Goal: Navigation & Orientation: Find specific page/section

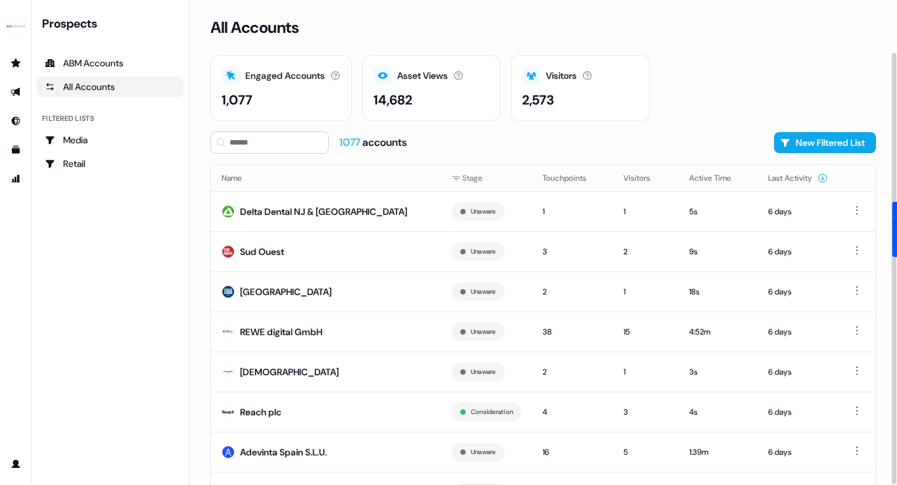
scroll to position [59, 0]
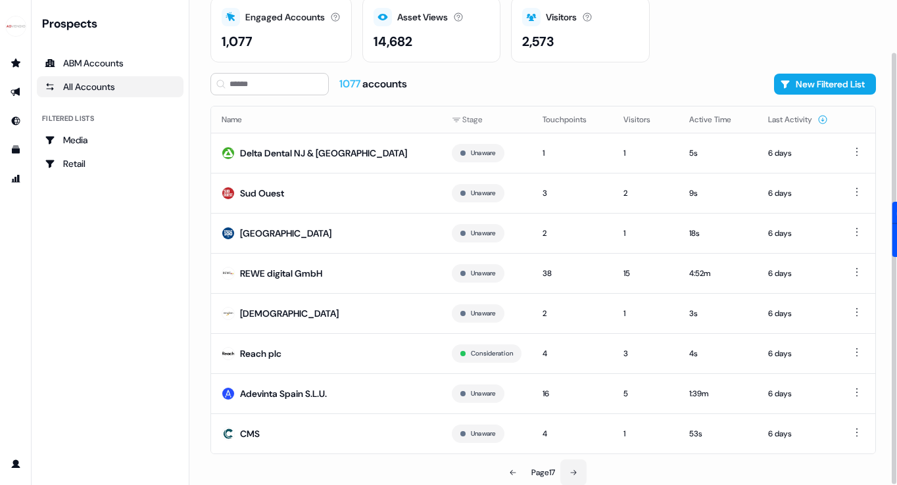
click at [571, 469] on icon at bounding box center [573, 473] width 8 height 8
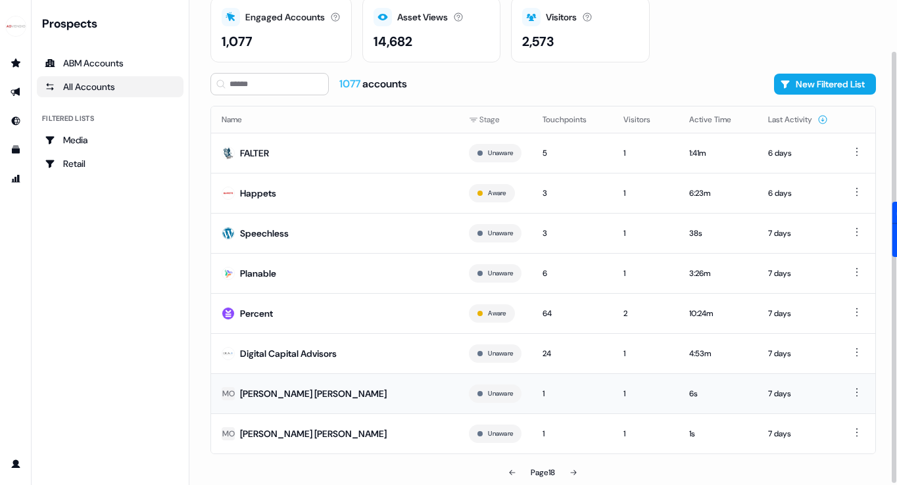
scroll to position [57, 0]
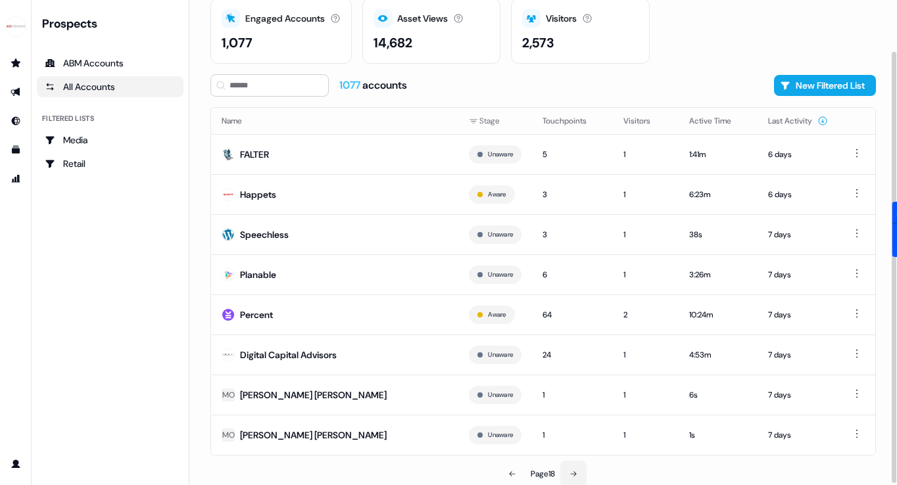
click at [574, 466] on button at bounding box center [573, 474] width 26 height 26
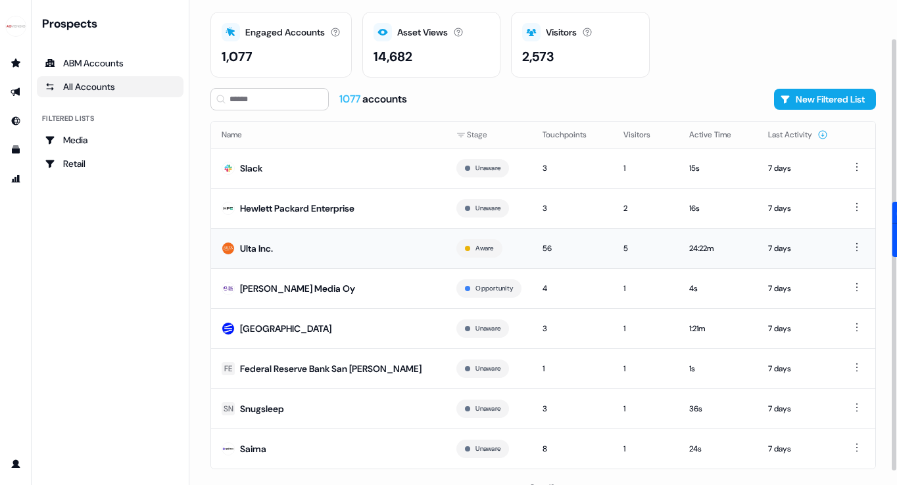
scroll to position [59, 0]
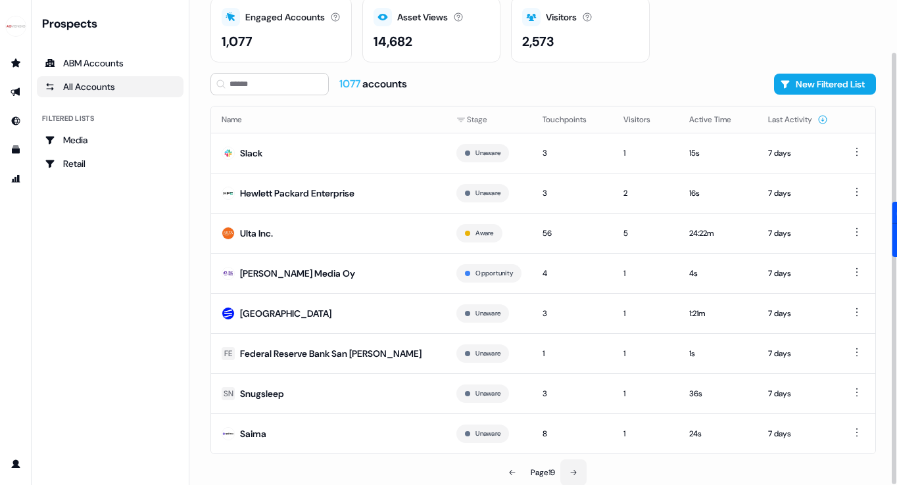
click at [569, 471] on button at bounding box center [573, 473] width 26 height 26
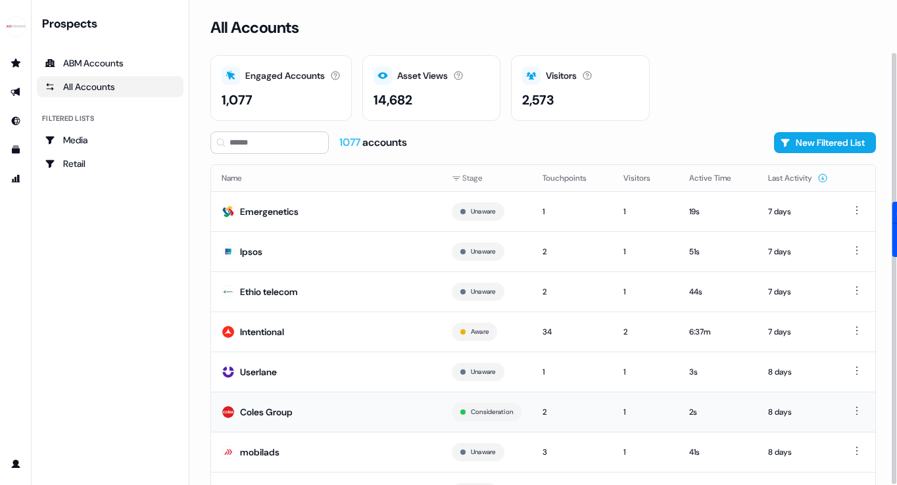
scroll to position [59, 0]
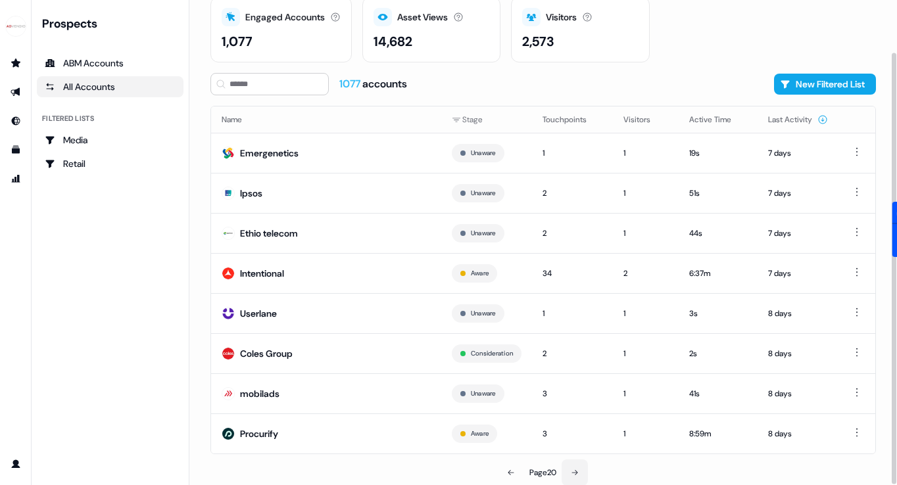
click at [574, 471] on icon at bounding box center [575, 473] width 8 height 8
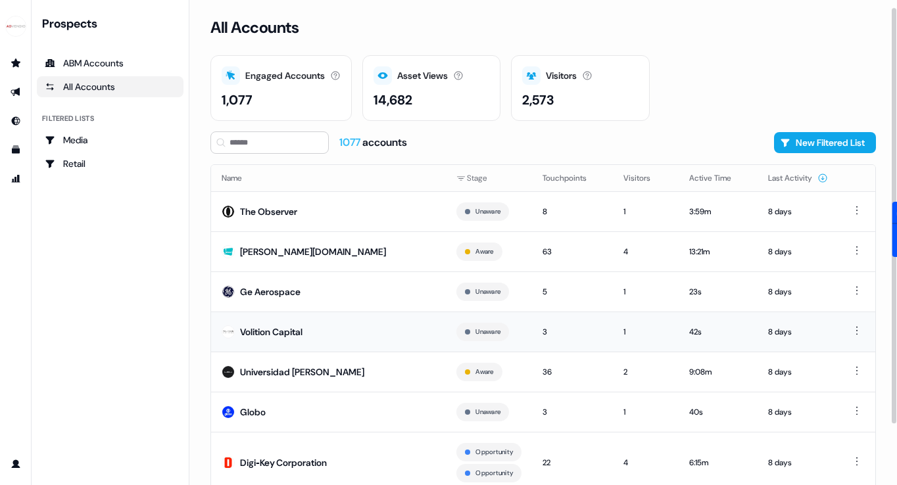
scroll to position [80, 0]
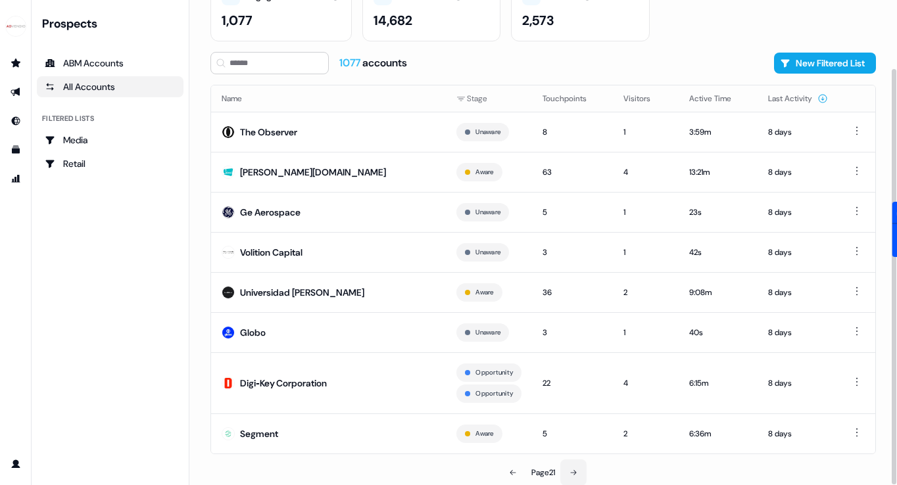
click at [573, 473] on icon at bounding box center [573, 473] width 8 height 8
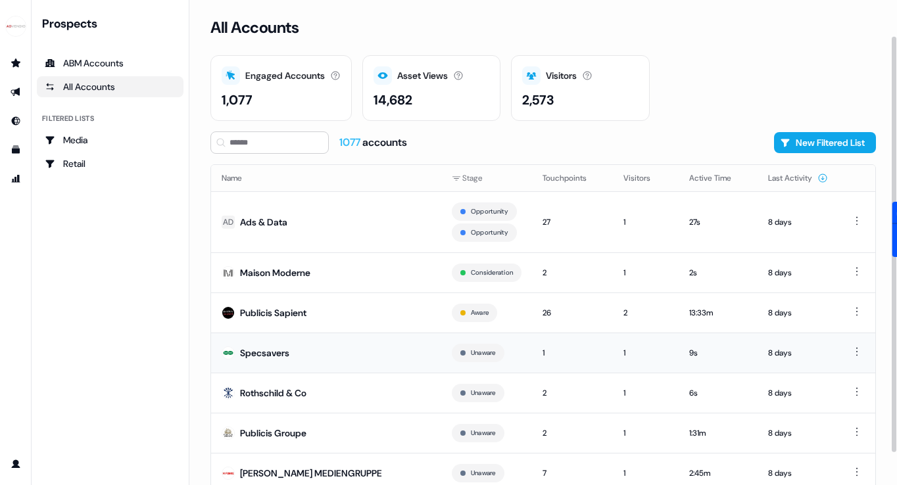
scroll to position [87, 0]
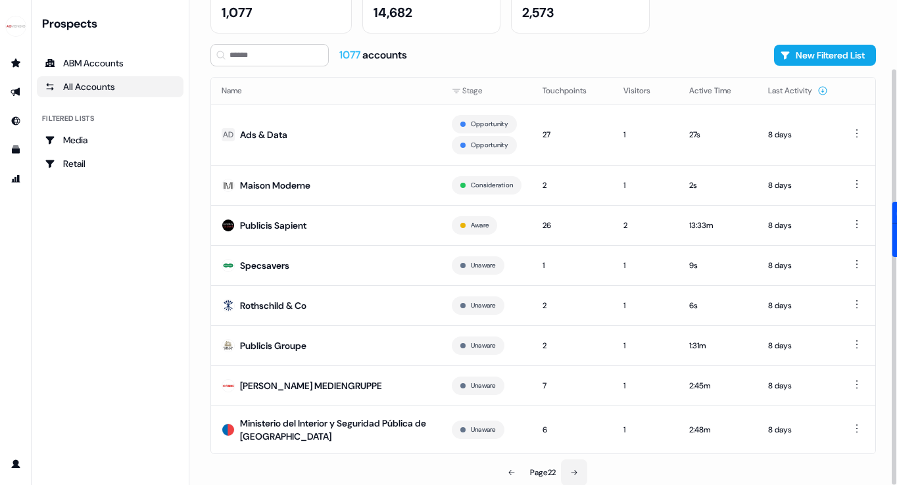
click at [574, 465] on button at bounding box center [574, 473] width 26 height 26
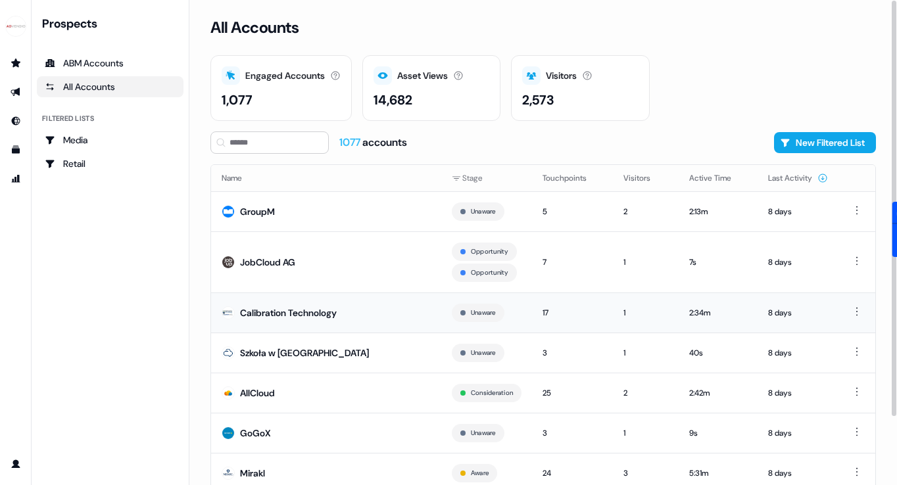
scroll to position [80, 0]
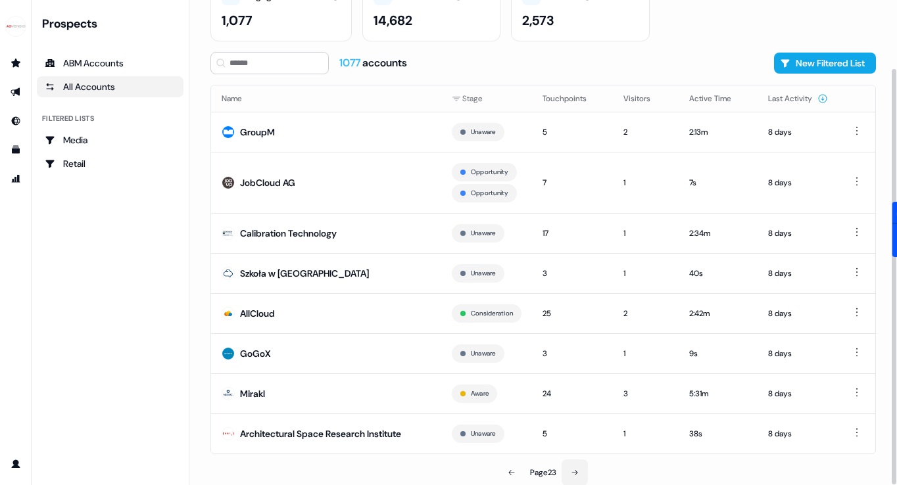
click at [569, 464] on button at bounding box center [574, 473] width 26 height 26
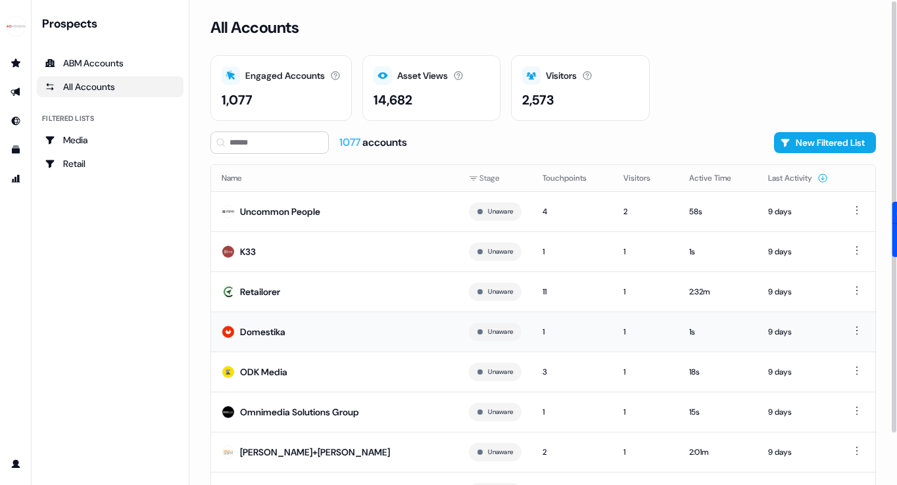
scroll to position [59, 0]
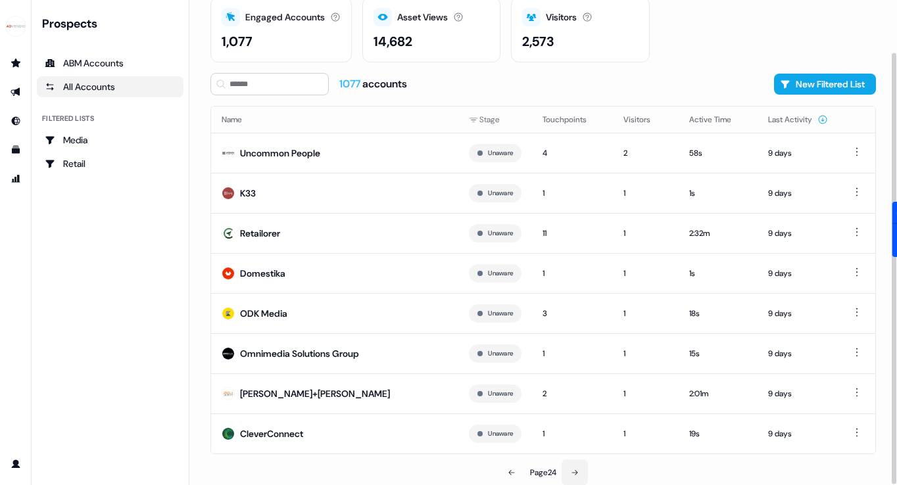
click at [575, 471] on icon at bounding box center [575, 473] width 8 height 8
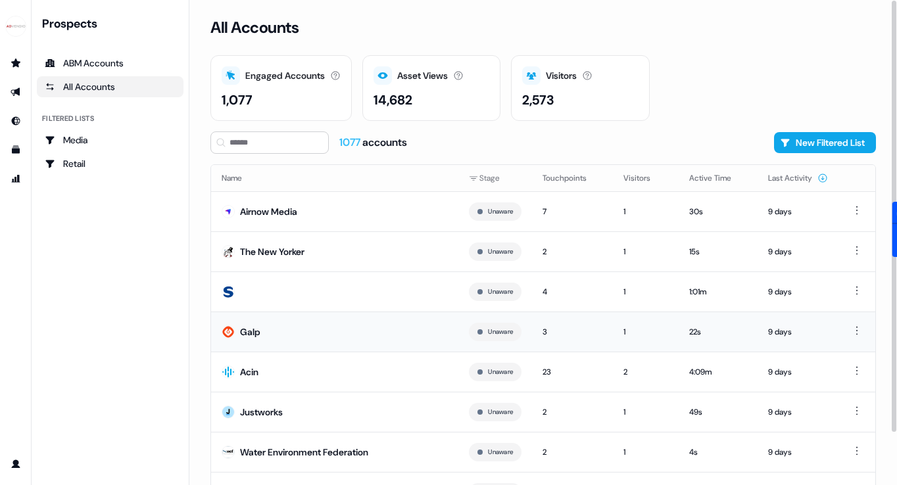
scroll to position [59, 0]
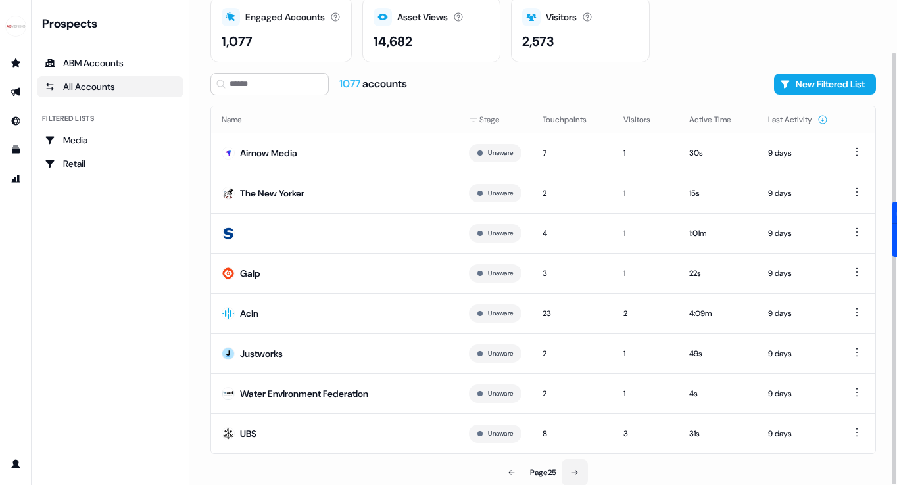
click at [581, 468] on button at bounding box center [574, 473] width 26 height 26
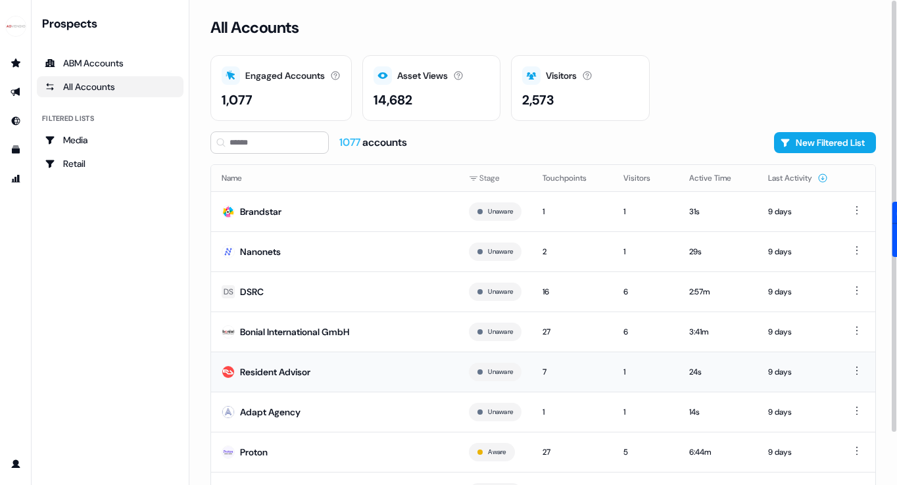
scroll to position [59, 0]
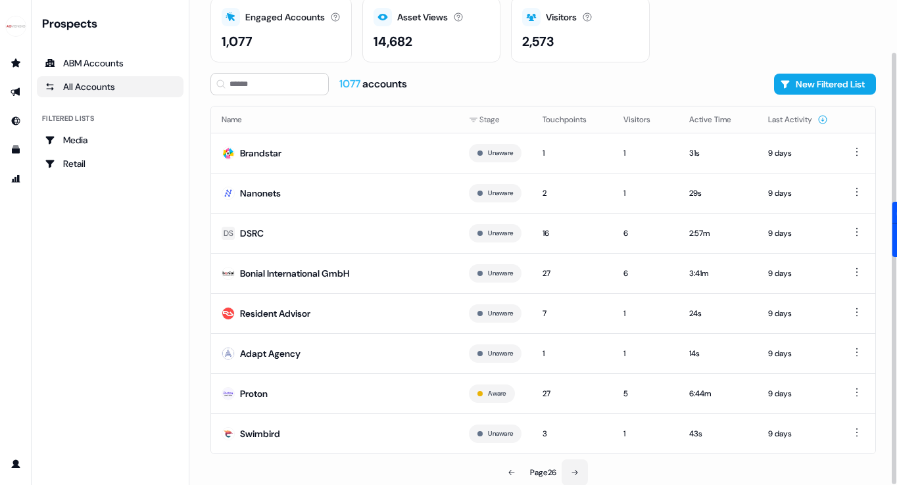
click at [573, 470] on icon at bounding box center [575, 473] width 8 height 8
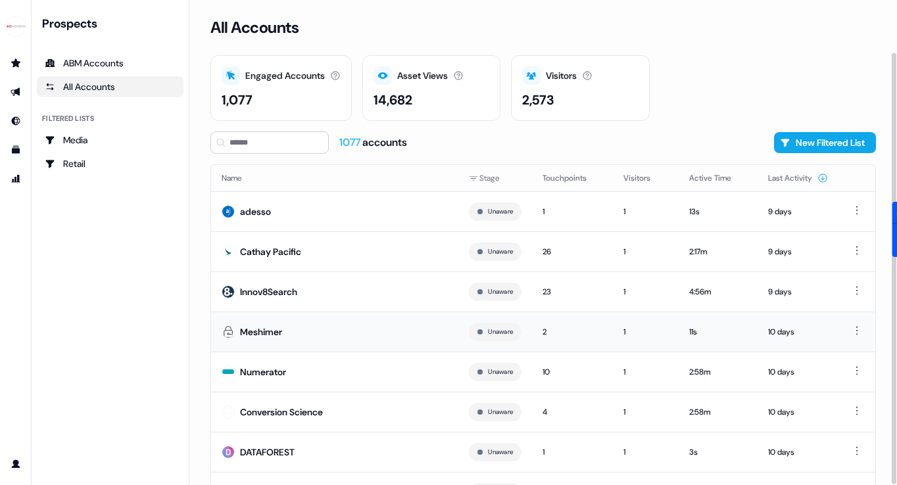
scroll to position [59, 0]
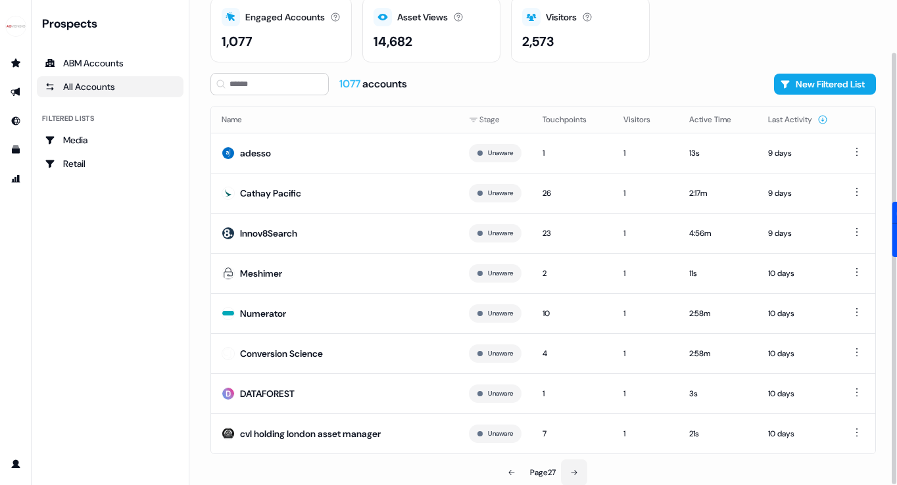
click at [574, 478] on button at bounding box center [574, 473] width 26 height 26
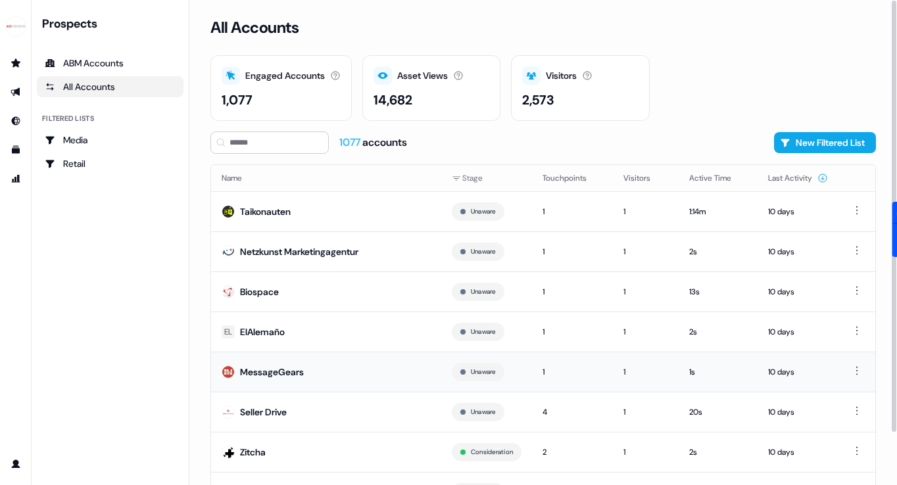
scroll to position [59, 0]
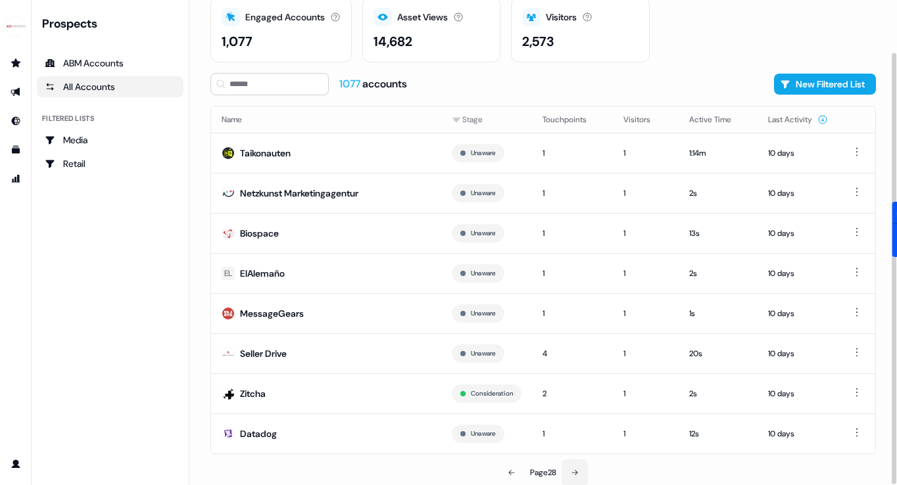
click at [570, 469] on button at bounding box center [574, 473] width 26 height 26
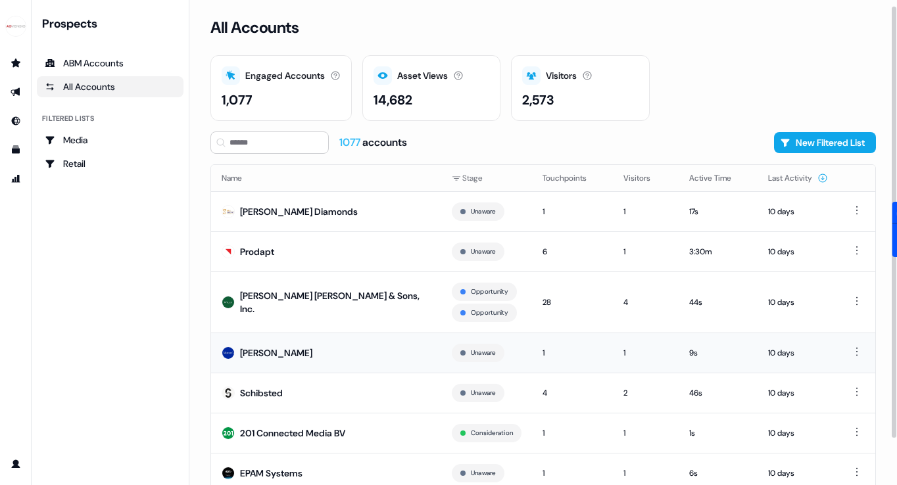
scroll to position [80, 0]
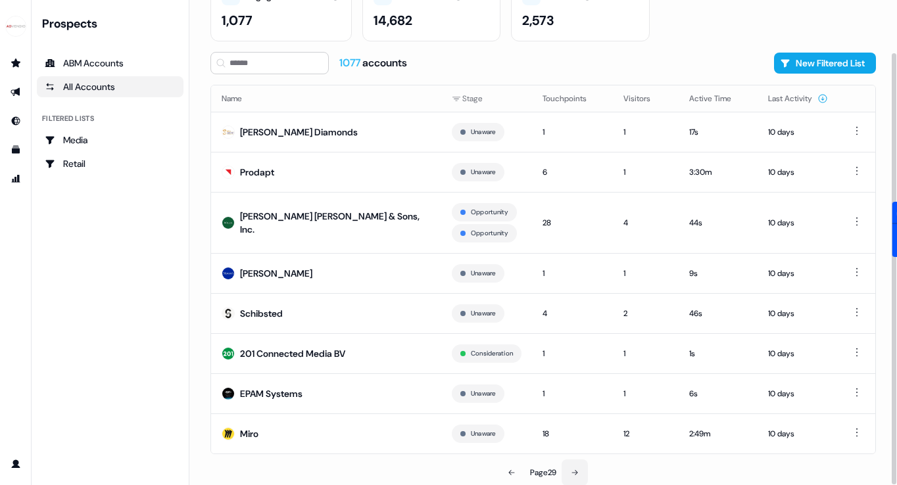
click at [571, 471] on button at bounding box center [574, 473] width 26 height 26
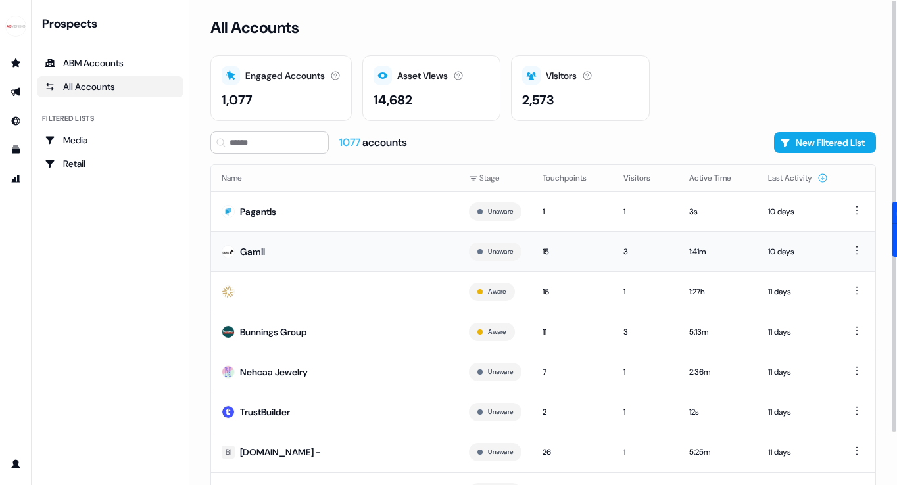
scroll to position [59, 0]
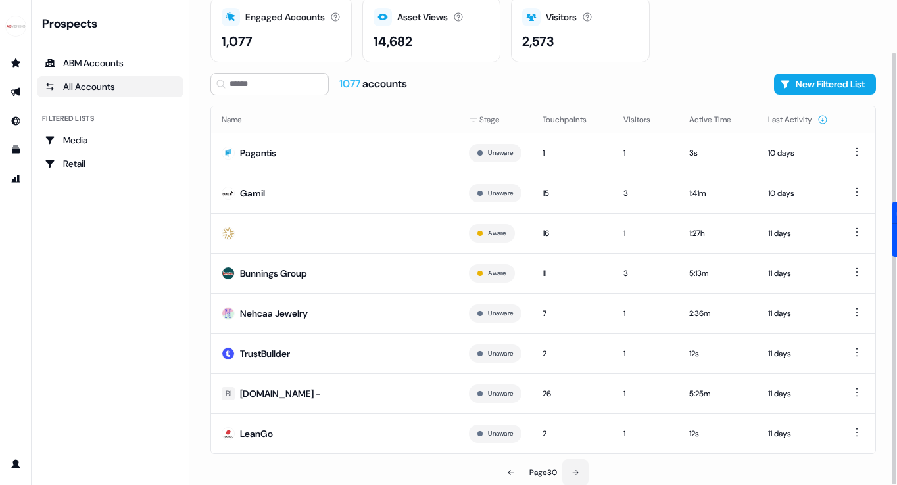
click at [582, 476] on button at bounding box center [575, 473] width 26 height 26
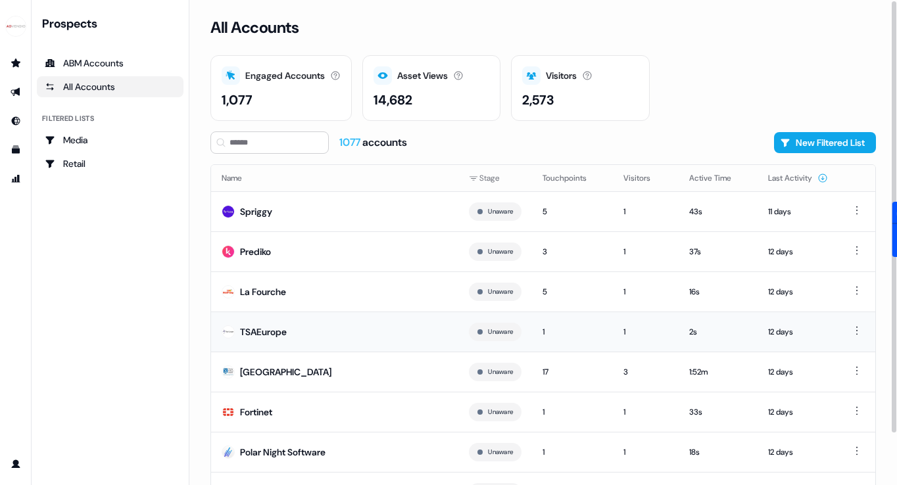
scroll to position [59, 0]
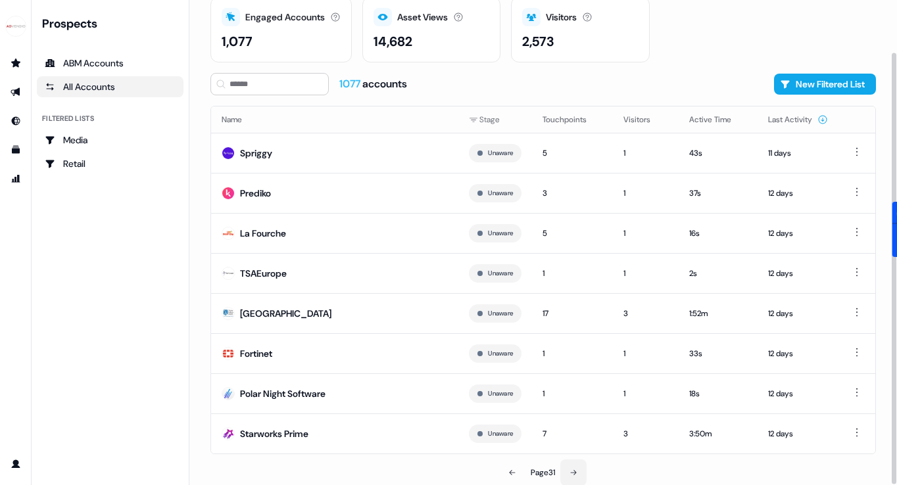
click at [567, 474] on button at bounding box center [573, 473] width 26 height 26
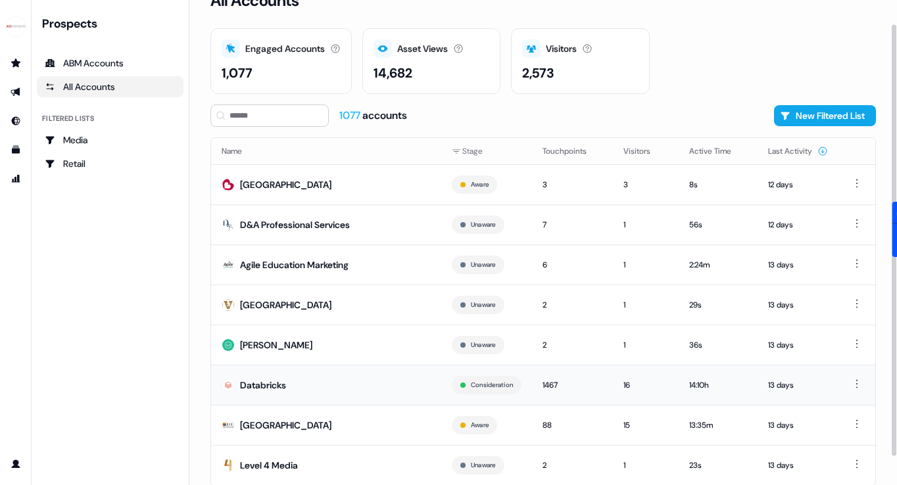
scroll to position [59, 0]
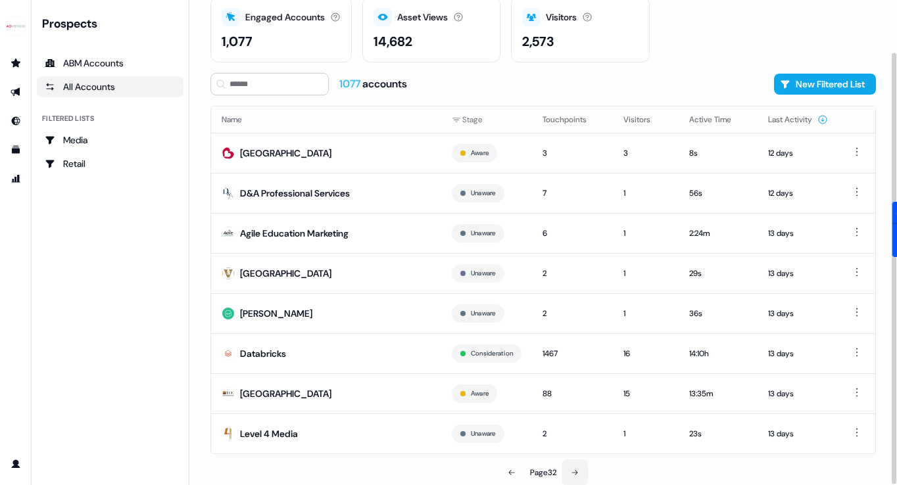
click at [577, 477] on button at bounding box center [574, 473] width 26 height 26
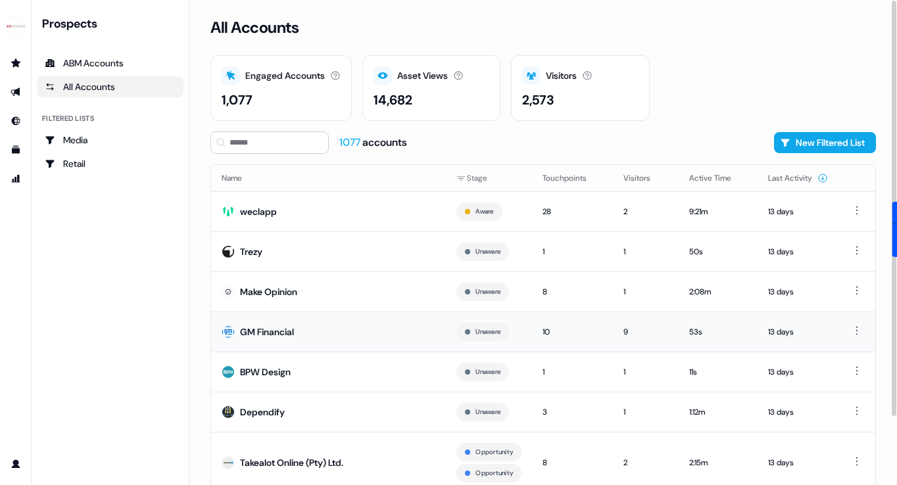
scroll to position [80, 0]
